Goal: Find specific fact: Find specific fact

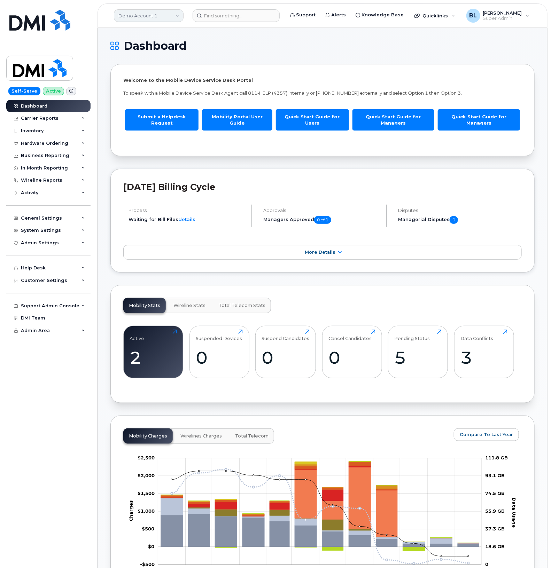
click at [154, 17] on link "Demo Account 1" at bounding box center [149, 15] width 70 height 13
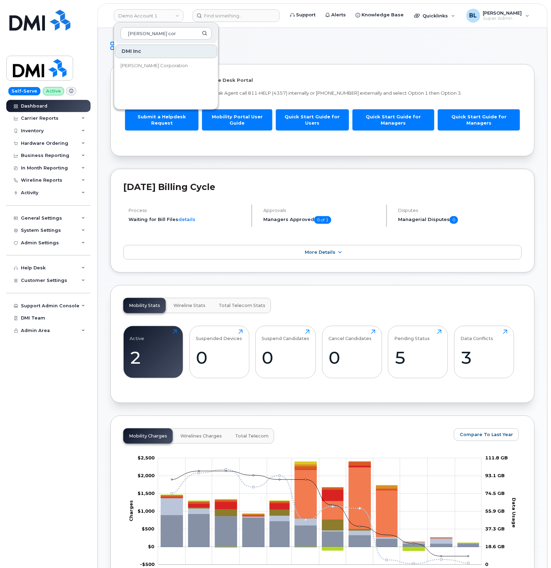
type input "kiewit corp"
click at [151, 69] on span "Kiewit Corporation" at bounding box center [153, 65] width 67 height 7
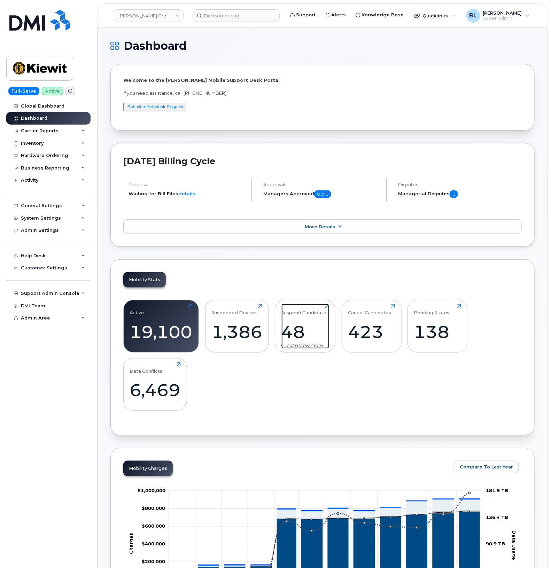
drag, startPoint x: 304, startPoint y: 322, endPoint x: 318, endPoint y: 319, distance: 14.5
click at [304, 322] on div "Suspend Candidates 48 Click to view more" at bounding box center [305, 326] width 48 height 45
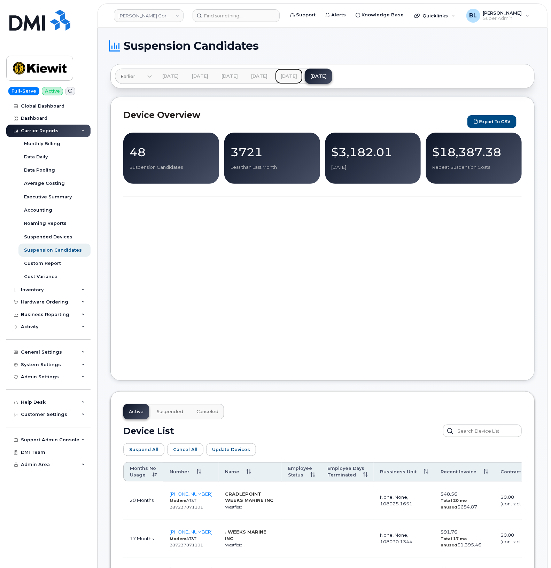
click at [303, 74] on link "Sep 2025" at bounding box center [289, 76] width 28 height 15
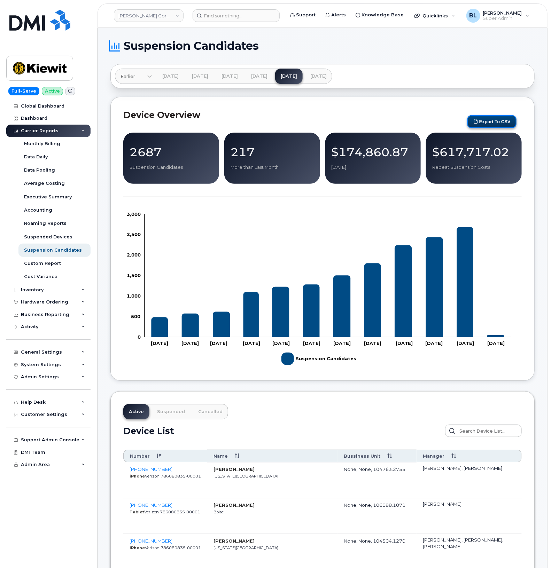
drag, startPoint x: 497, startPoint y: 120, endPoint x: 473, endPoint y: 116, distance: 24.8
click at [497, 120] on button "Export to CSV" at bounding box center [491, 121] width 49 height 13
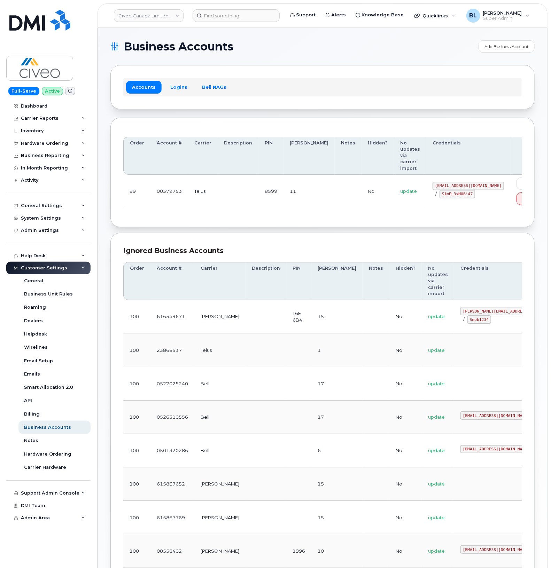
drag, startPoint x: 354, startPoint y: 62, endPoint x: 347, endPoint y: 60, distance: 6.8
click at [354, 62] on section "Business Accounts Add Business Account Accounts Logins Bell NAGs Order Account …" at bounding box center [322, 363] width 424 height 647
click at [426, 181] on td "[EMAIL_ADDRESS][DOMAIN_NAME] / S1mPL3xMOB!47" at bounding box center [468, 191] width 84 height 33
drag, startPoint x: 405, startPoint y: 177, endPoint x: 467, endPoint y: 179, distance: 62.7
click at [467, 182] on code "svc_simplexmobility@civeo.com" at bounding box center [468, 186] width 71 height 8
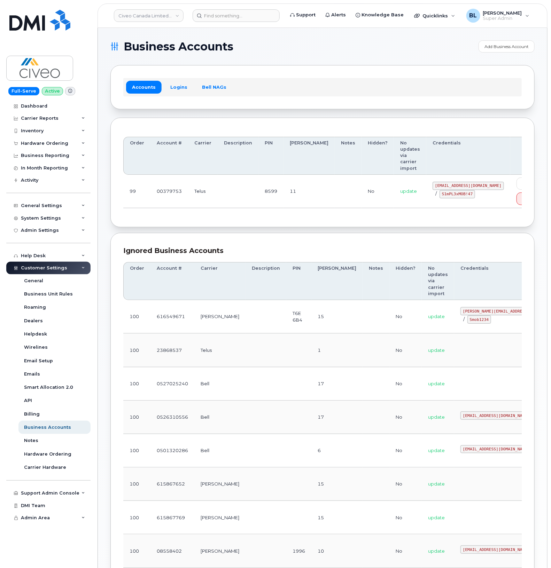
copy code "svc_simplexmobility@civeo.com"
drag, startPoint x: 367, startPoint y: 204, endPoint x: 384, endPoint y: 201, distance: 17.3
click at [368, 204] on div "Order Account # Carrier Description PIN Bill Day Notes Hidden? No updates via c…" at bounding box center [322, 173] width 398 height 84
drag, startPoint x: 411, startPoint y: 187, endPoint x: 440, endPoint y: 188, distance: 28.9
click at [440, 190] on code "S1mPL3xMOB!47" at bounding box center [457, 194] width 36 height 8
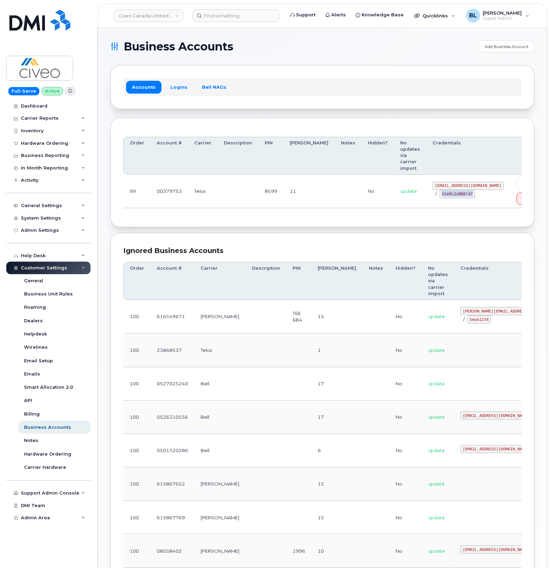
copy code "S1mPL3xMOB!47"
drag, startPoint x: 296, startPoint y: 230, endPoint x: 296, endPoint y: 226, distance: 4.5
click at [296, 233] on div "Ignored Business Accounts Order Account # Carrier Description PIN Bill Day Note…" at bounding box center [322, 460] width 424 height 455
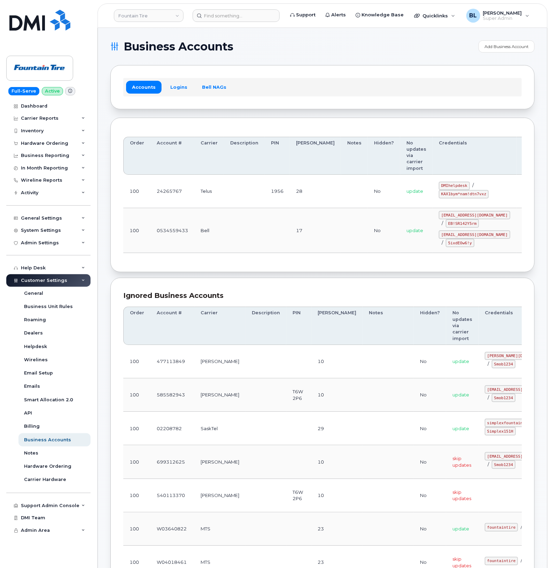
drag, startPoint x: 344, startPoint y: 214, endPoint x: 392, endPoint y: 188, distance: 55.3
click at [368, 214] on td "No" at bounding box center [384, 230] width 32 height 45
drag, startPoint x: 417, startPoint y: 173, endPoint x: 442, endPoint y: 171, distance: 24.5
click at [442, 182] on code "DMIhelpdesk" at bounding box center [454, 186] width 31 height 8
copy code "DMIhelpdesk"
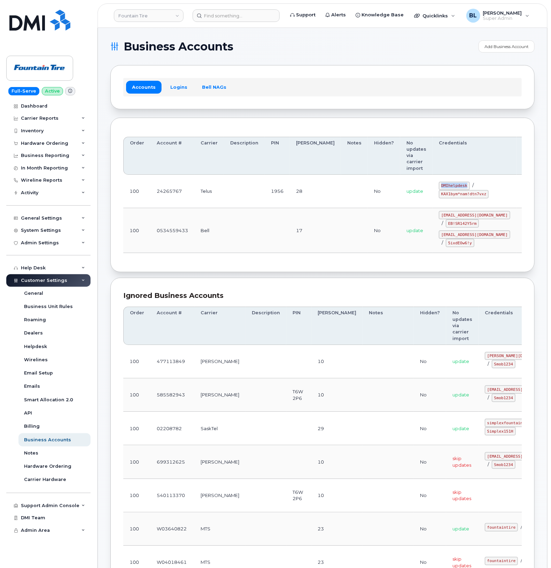
drag, startPoint x: 397, startPoint y: 174, endPoint x: 421, endPoint y: 188, distance: 27.8
click at [400, 175] on td "update" at bounding box center [416, 191] width 32 height 33
drag, startPoint x: 417, startPoint y: 184, endPoint x: 460, endPoint y: 183, distance: 43.2
click at [460, 190] on code "KAX1bym*nam!dtn7vxz" at bounding box center [464, 194] width 50 height 8
copy code "KAX1bym*nam!dtn7vxz"
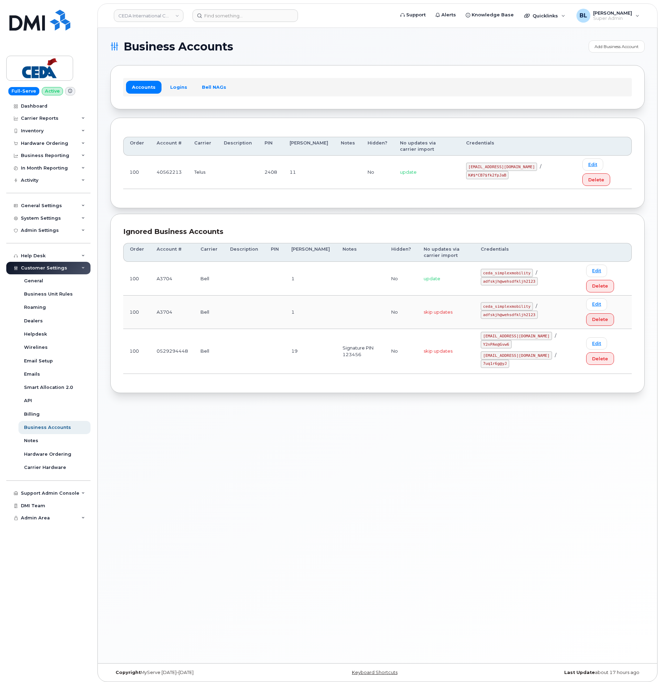
drag, startPoint x: 370, startPoint y: 190, endPoint x: 468, endPoint y: 174, distance: 99.8
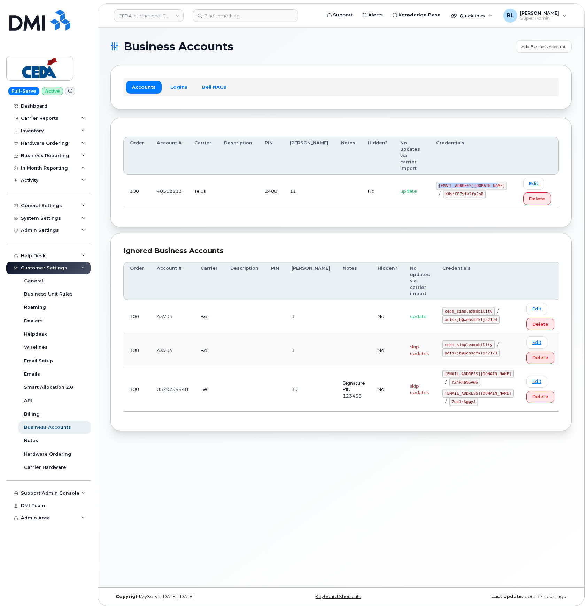
drag, startPoint x: 424, startPoint y: 168, endPoint x: 478, endPoint y: 169, distance: 54.7
click at [478, 182] on code "[EMAIL_ADDRESS][DOMAIN_NAME]" at bounding box center [471, 186] width 71 height 8
copy code "[EMAIL_ADDRESS][DOMAIN_NAME]"
drag, startPoint x: 424, startPoint y: 175, endPoint x: 459, endPoint y: 176, distance: 34.8
click at [459, 190] on code "K#$*CB7$fk2fpJaB" at bounding box center [464, 194] width 43 height 8
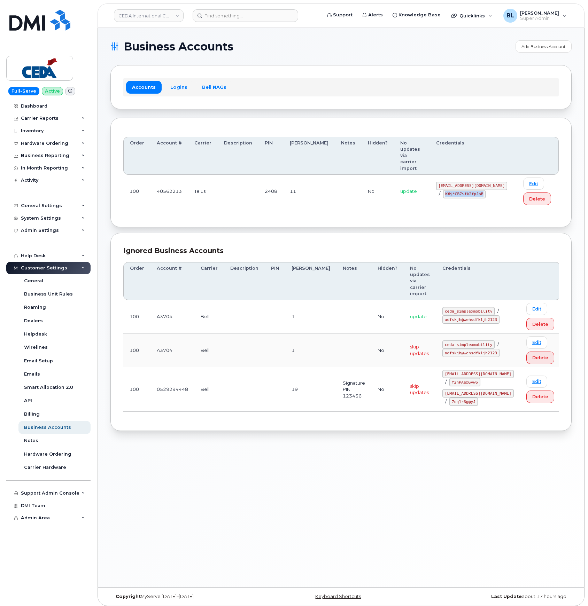
copy code "K#$*CB7$fk2fpJaB"
drag, startPoint x: 330, startPoint y: 219, endPoint x: 320, endPoint y: 193, distance: 27.9
click at [330, 233] on div "Ignored Business Accounts Order Account # Carrier Description PIN [PERSON_NAME]…" at bounding box center [340, 332] width 461 height 198
